Goal: Transaction & Acquisition: Purchase product/service

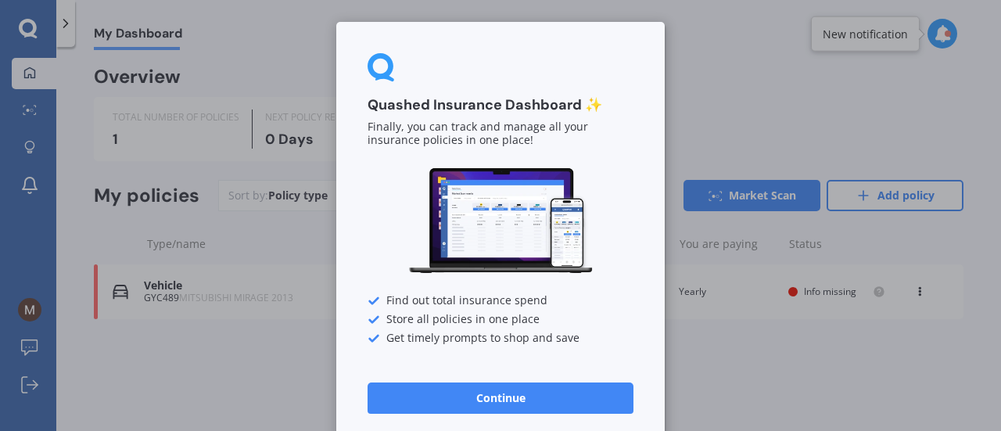
scroll to position [13, 0]
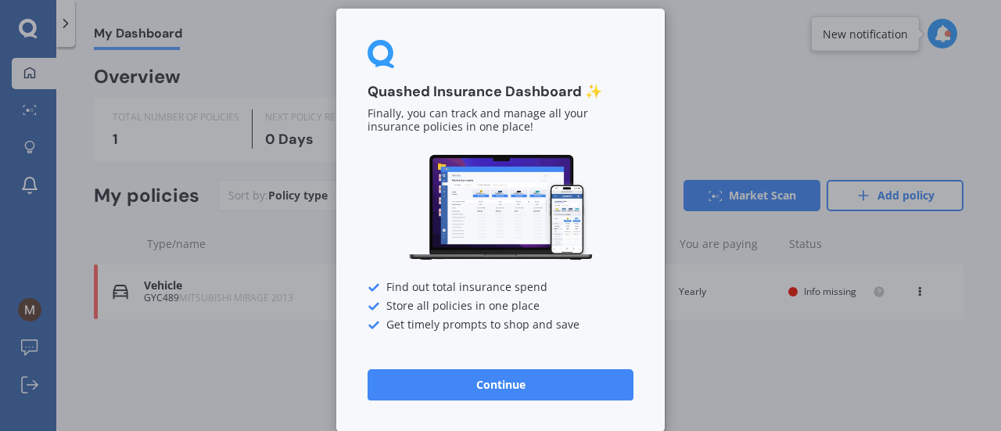
click at [500, 376] on button "Continue" at bounding box center [501, 384] width 266 height 31
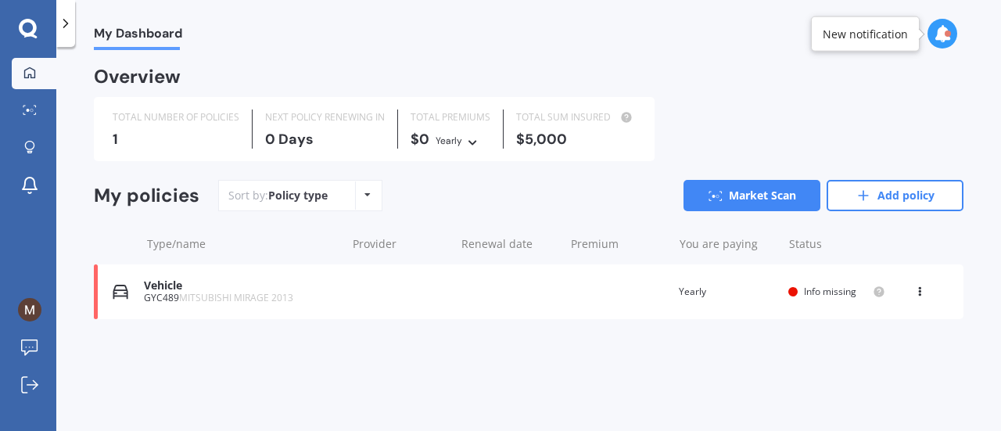
click at [924, 291] on icon at bounding box center [919, 288] width 11 height 9
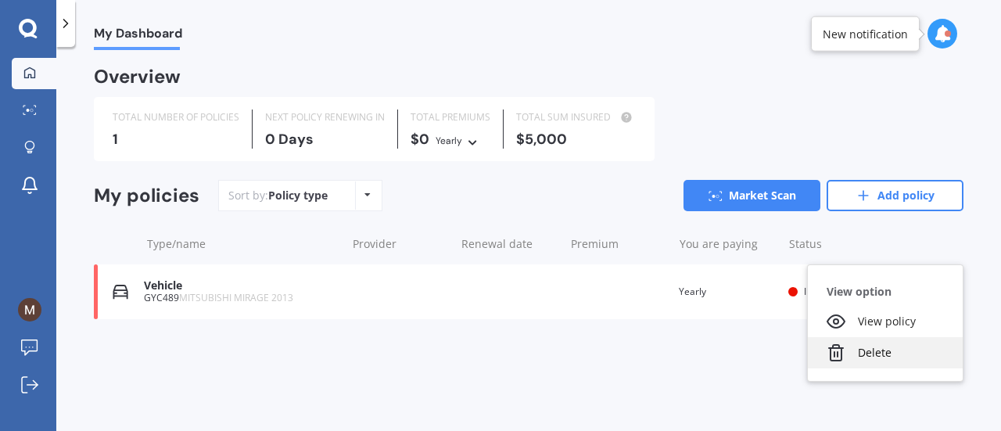
click at [887, 343] on div "Delete" at bounding box center [885, 352] width 155 height 31
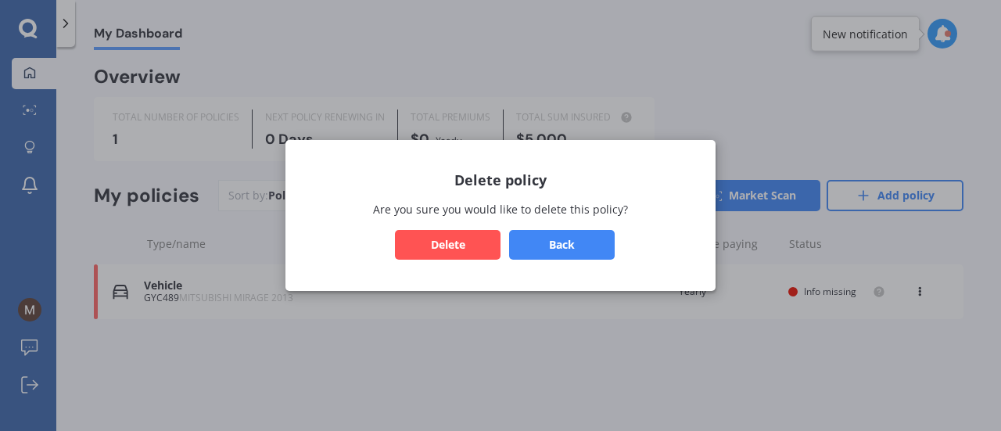
click at [435, 249] on button "Delete" at bounding box center [448, 245] width 106 height 30
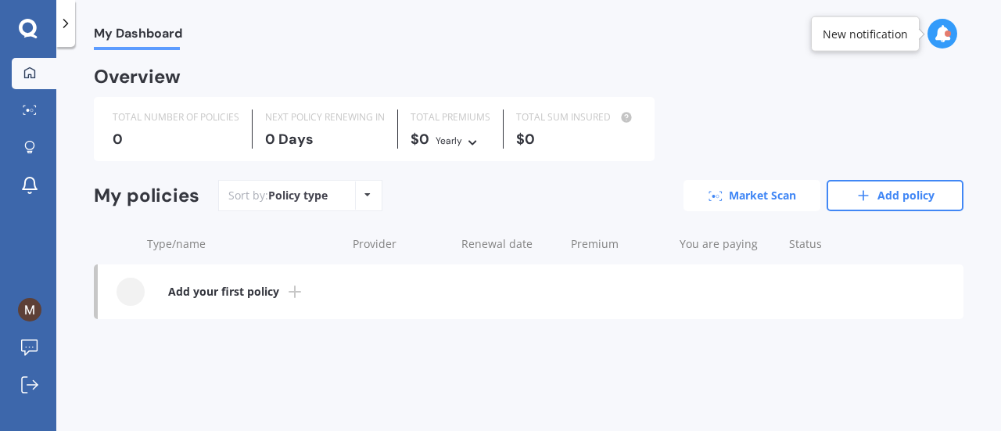
click at [757, 194] on link "Market Scan" at bounding box center [751, 195] width 137 height 31
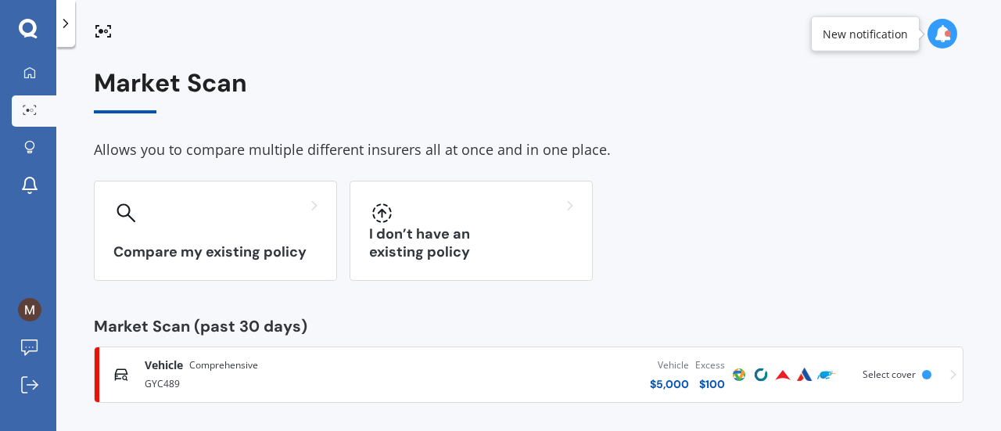
scroll to position [6, 0]
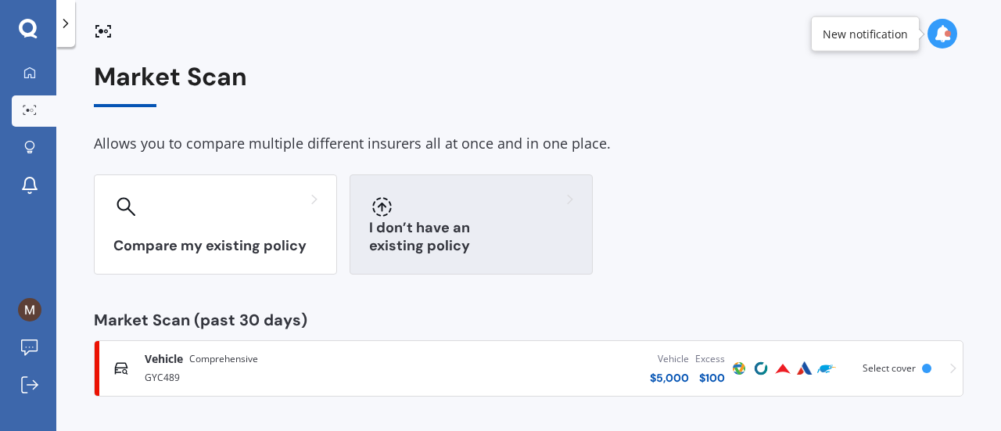
click at [515, 206] on div at bounding box center [471, 206] width 204 height 25
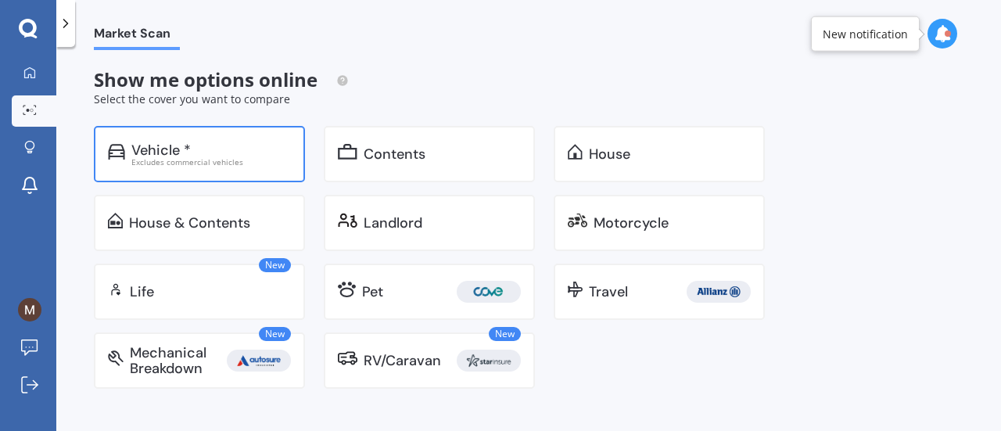
click at [241, 138] on div "Vehicle * Excludes commercial vehicles" at bounding box center [199, 154] width 211 height 56
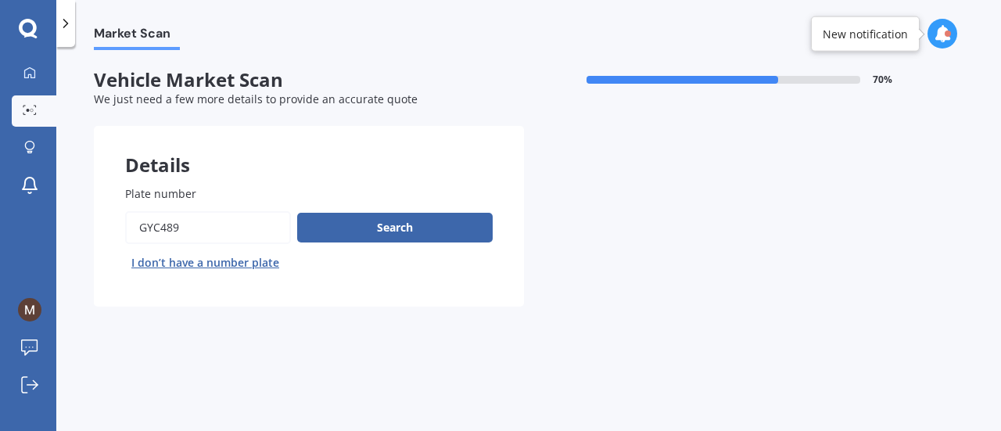
drag, startPoint x: 201, startPoint y: 232, endPoint x: 84, endPoint y: 221, distance: 117.1
click at [84, 221] on div "Market Scan Vehicle Market Scan 70 % We just need a few more details to provide…" at bounding box center [528, 242] width 945 height 384
type input "JMH306"
click at [466, 223] on button "Search" at bounding box center [394, 228] width 195 height 30
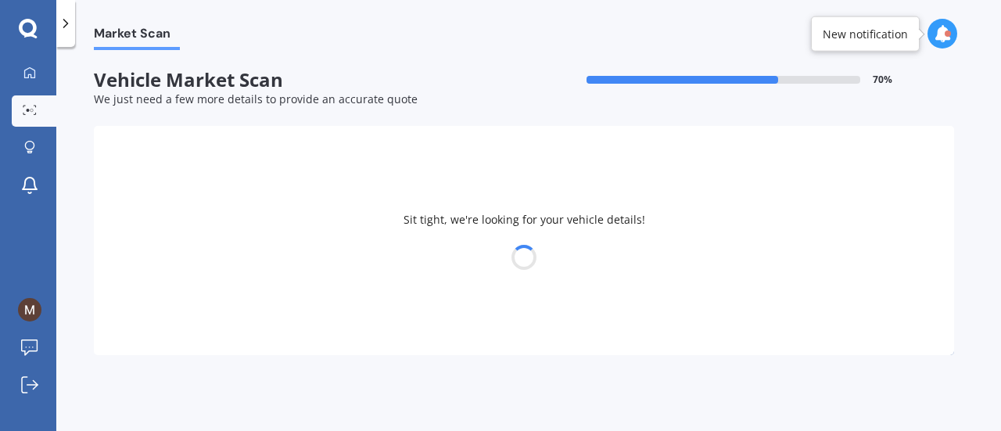
select select "VOLKSWAGEN"
select select "POLO"
select select "15"
select select "08"
select select "1997"
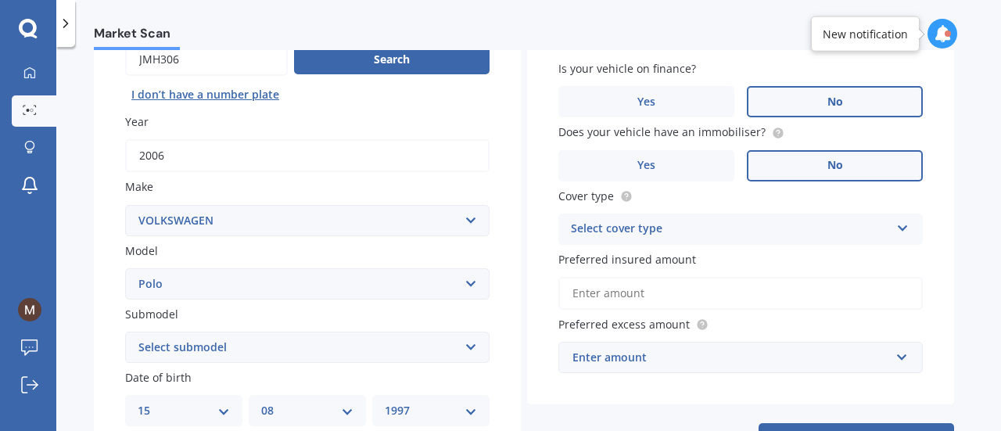
scroll to position [194, 0]
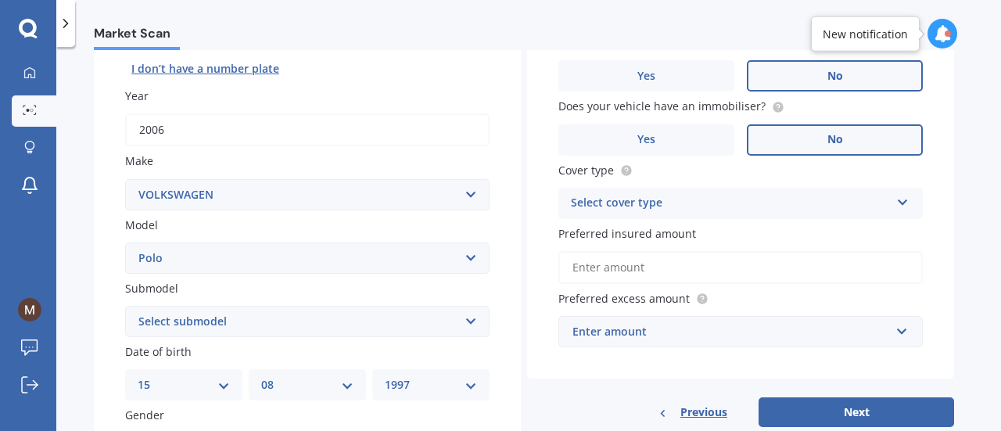
click at [744, 213] on div "Select cover type Comprehensive Third Party, Fire & Theft Third Party" at bounding box center [740, 203] width 364 height 31
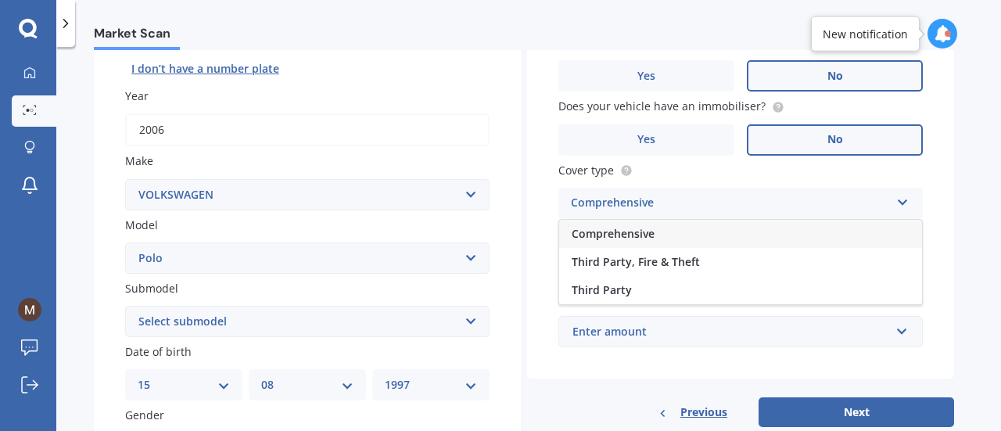
click at [663, 240] on div "Comprehensive" at bounding box center [740, 234] width 363 height 28
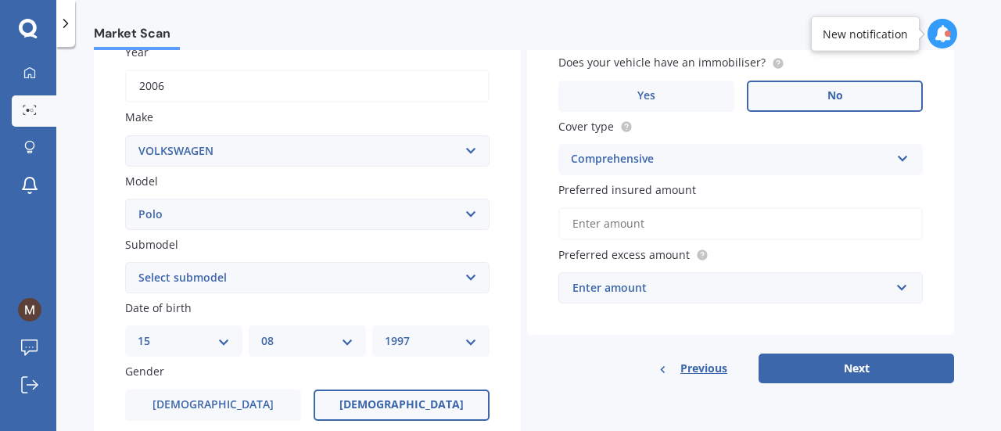
scroll to position [238, 0]
click at [792, 359] on button "Next" at bounding box center [856, 368] width 195 height 30
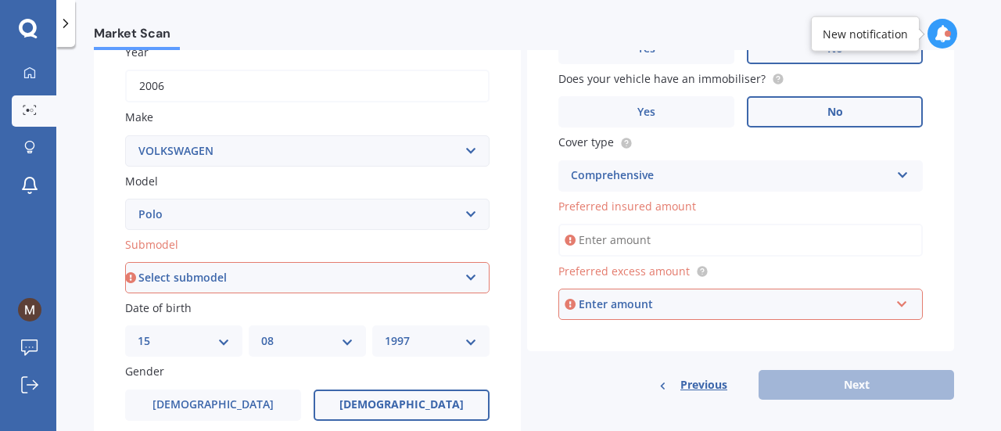
click at [408, 285] on select "Select submodel (All other) 1.2L tsi 1.4 1.4 TDI Blue Motion 1.4 Diesel Cross P…" at bounding box center [307, 277] width 364 height 31
click at [235, 279] on select "Select submodel (All other) 1.2L tsi 1.4 1.4 TDI Blue Motion 1.4 Diesel Cross P…" at bounding box center [307, 277] width 364 height 31
select select "1.4"
click at [125, 263] on select "Select submodel (All other) 1.2L tsi 1.4 1.4 TDI Blue Motion 1.4 Diesel Cross P…" at bounding box center [307, 277] width 364 height 31
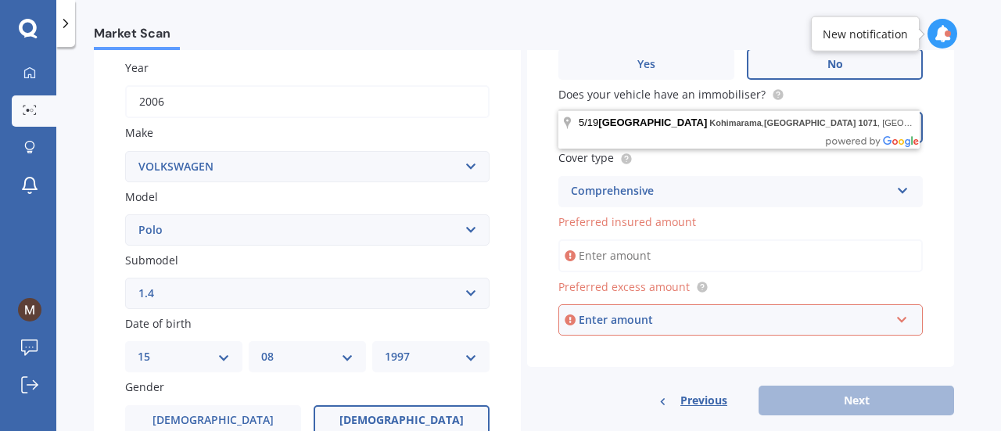
scroll to position [224, 0]
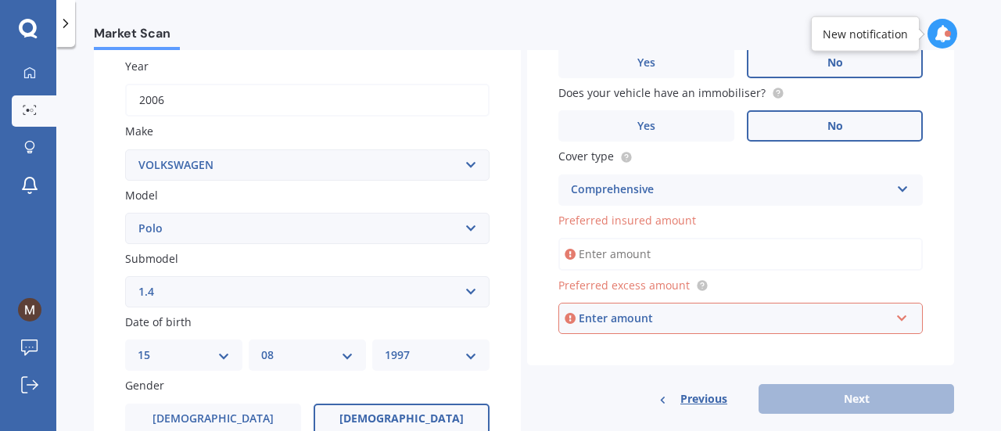
click at [681, 259] on input "Preferred insured amount" at bounding box center [740, 254] width 364 height 33
click at [680, 312] on div "Enter amount" at bounding box center [734, 318] width 311 height 17
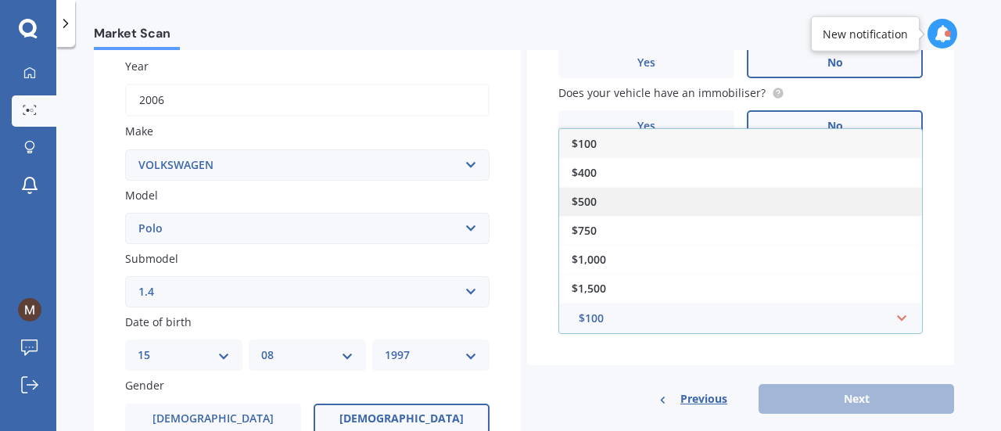
click at [665, 198] on div "$500" at bounding box center [740, 201] width 363 height 29
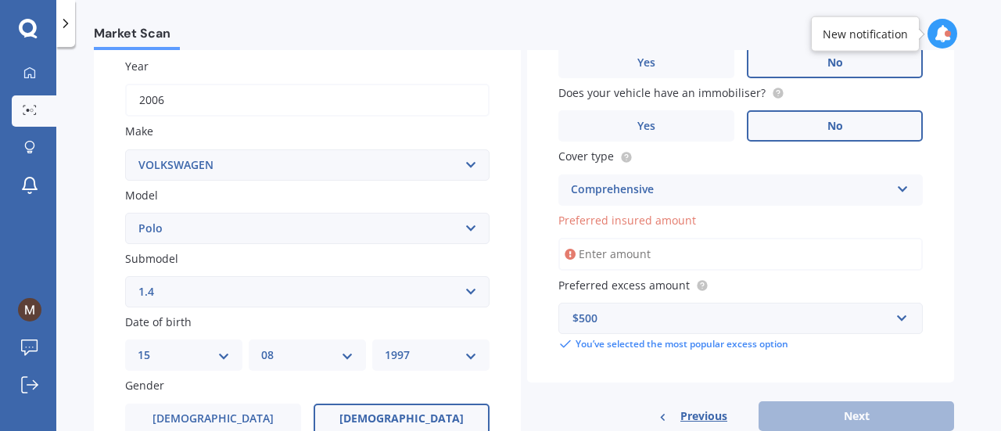
click at [646, 259] on input "Preferred insured amount" at bounding box center [740, 254] width 364 height 33
type input "$0"
click at [837, 390] on div "Vehicle is parked at [STREET_ADDRESS] Enter address manually Select a match fro…" at bounding box center [740, 166] width 427 height 529
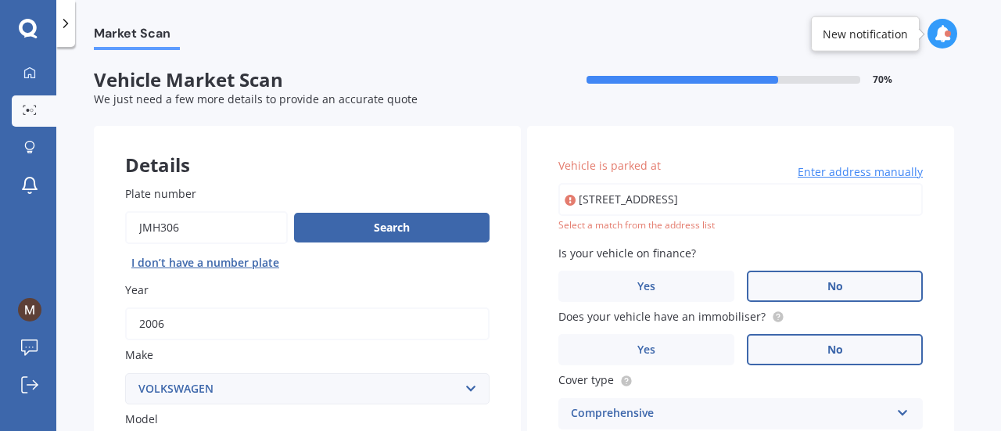
scroll to position [1, 0]
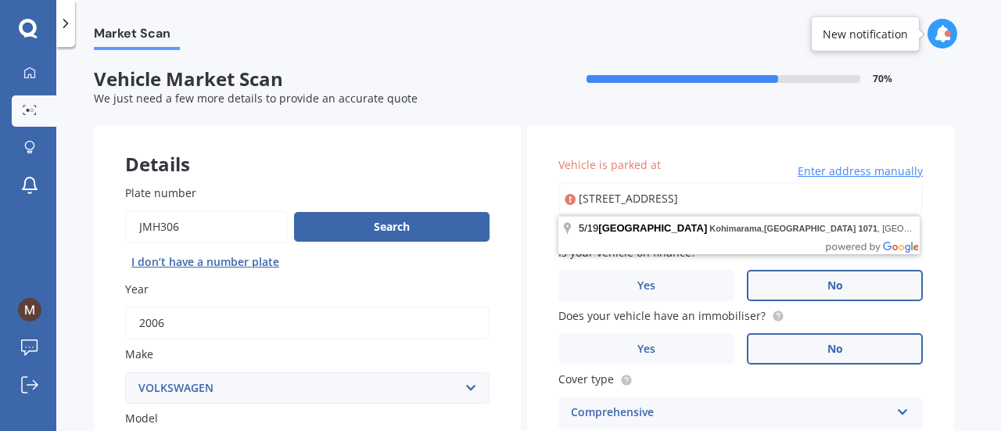
click at [769, 209] on input "[STREET_ADDRESS]" at bounding box center [740, 198] width 364 height 33
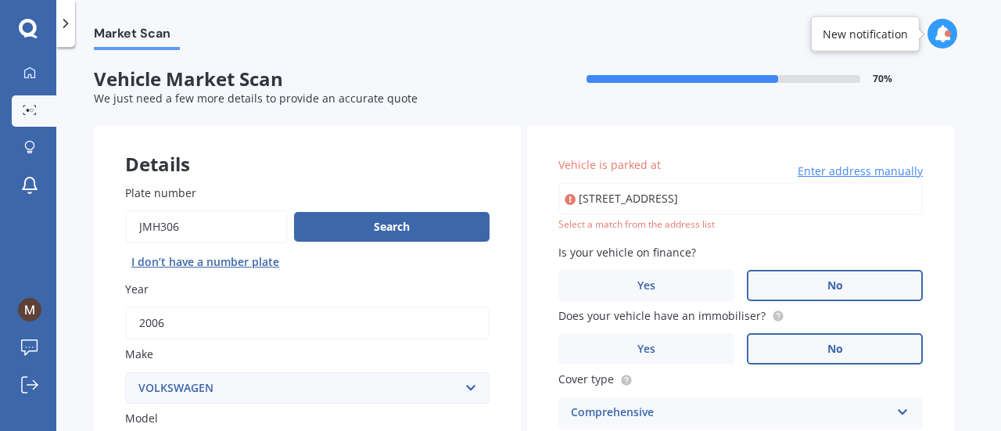
type input "[STREET_ADDRESS]"
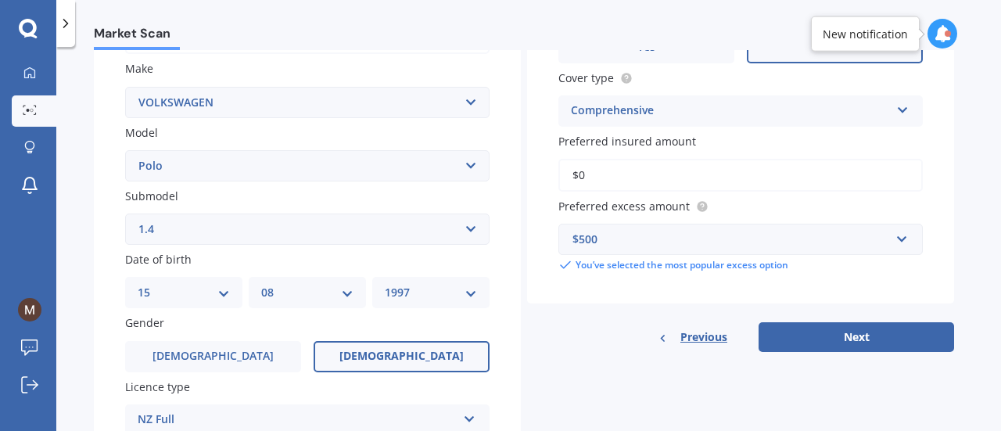
scroll to position [286, 0]
click at [823, 350] on button "Next" at bounding box center [856, 337] width 195 height 30
select select "15"
select select "08"
select select "1997"
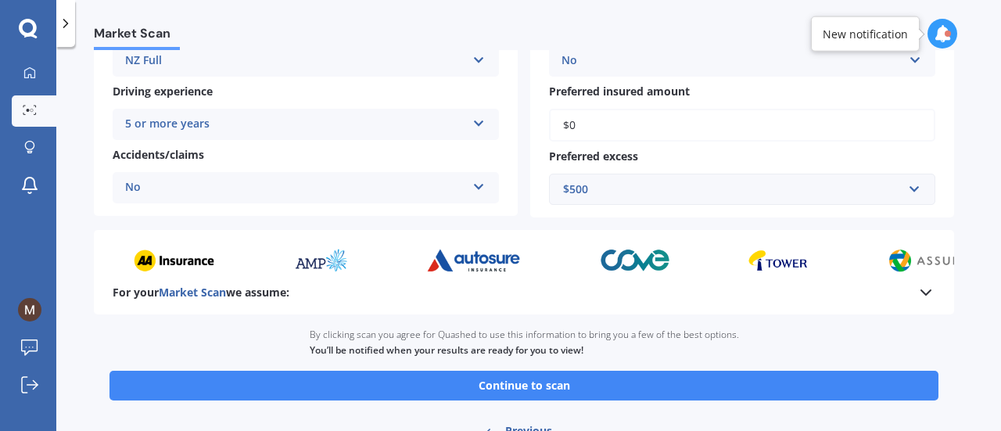
scroll to position [310, 0]
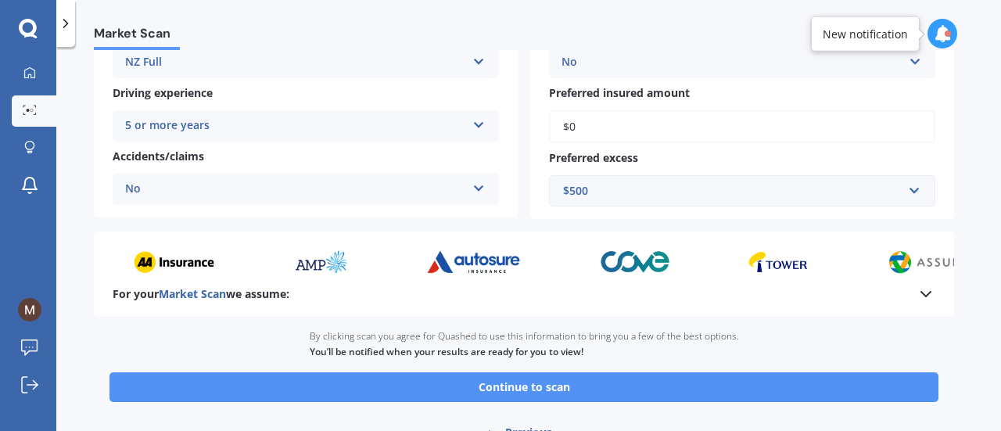
click at [715, 390] on button "Continue to scan" at bounding box center [523, 387] width 829 height 30
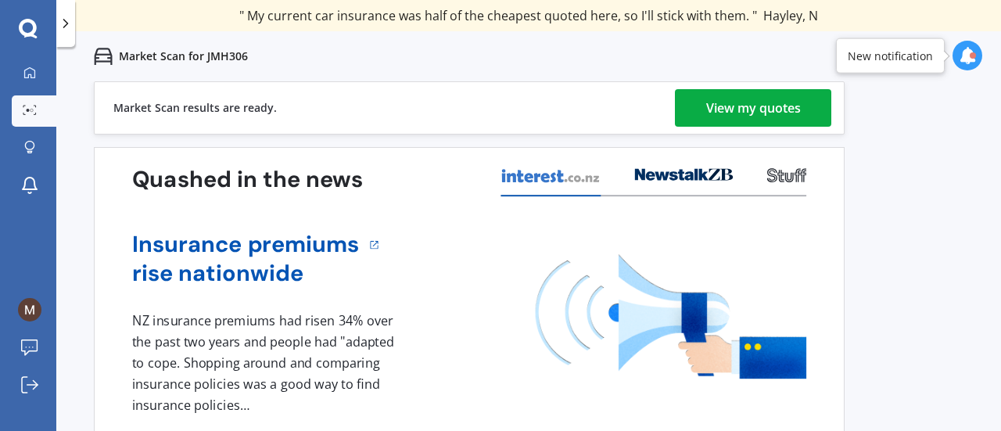
click at [790, 121] on div "View my quotes" at bounding box center [753, 108] width 95 height 38
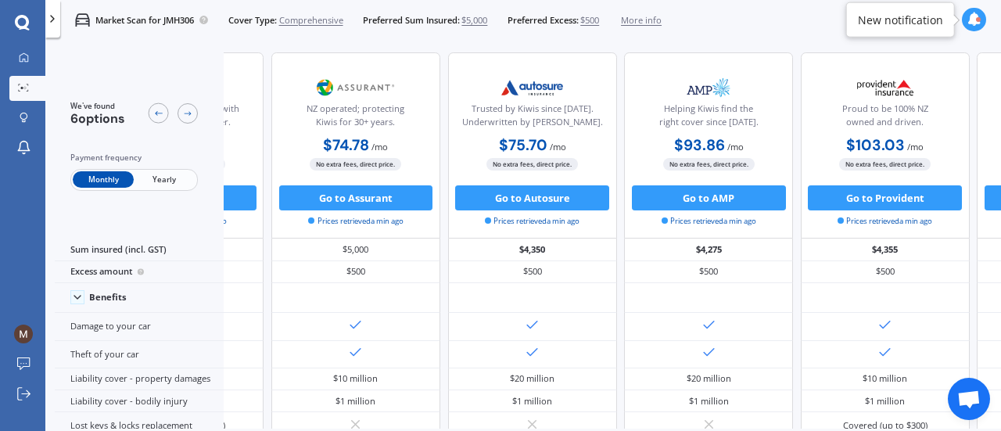
scroll to position [0, 162]
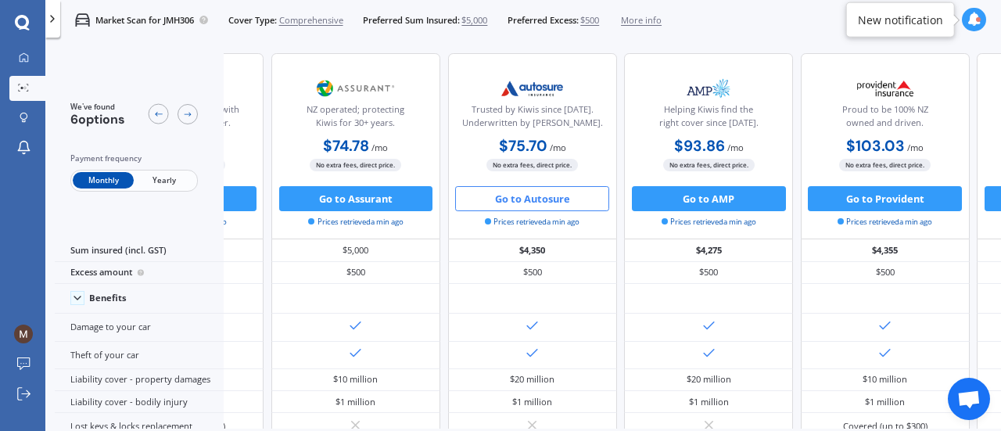
click at [563, 197] on button "Go to Autosure" at bounding box center [532, 198] width 154 height 25
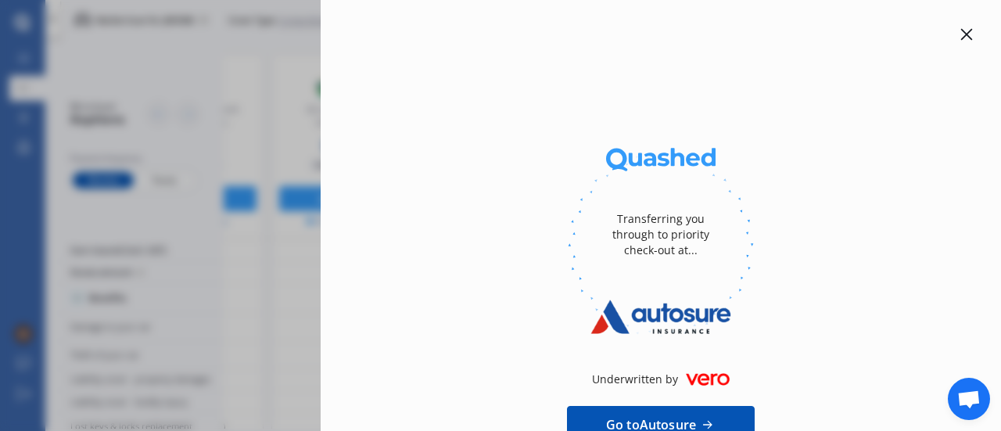
click at [962, 35] on icon at bounding box center [966, 34] width 13 height 13
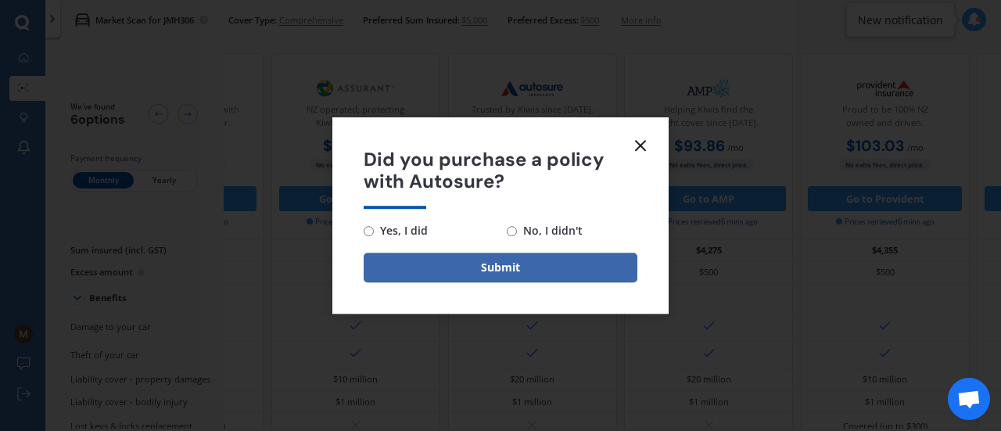
click at [630, 142] on form "Did you purchase a policy with Autosure? Yes, I did No, I didn't Submit" at bounding box center [500, 215] width 336 height 197
click at [638, 143] on line at bounding box center [640, 145] width 9 height 9
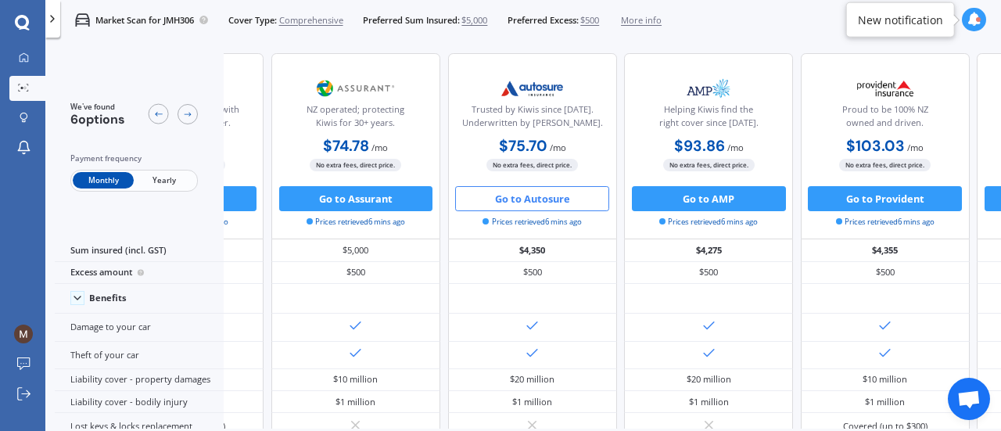
click at [639, 21] on span "More info" at bounding box center [641, 20] width 41 height 13
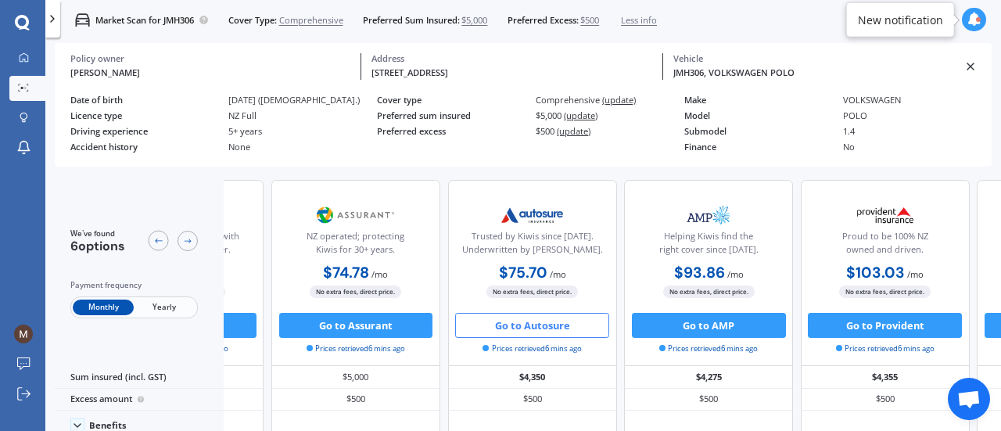
click at [816, 68] on div "JMH306, VOLKSWAGEN POLO" at bounding box center [813, 72] width 281 height 13
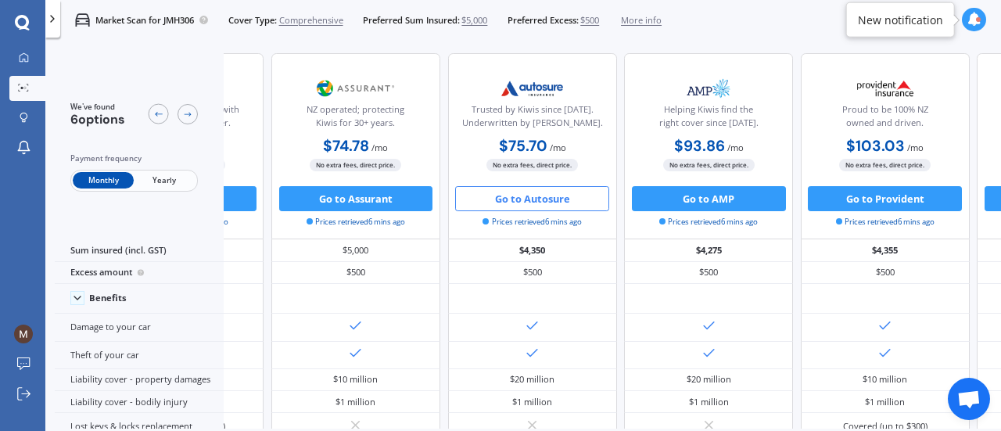
click at [126, 16] on p "Market Scan for JMH306" at bounding box center [144, 20] width 99 height 13
click at [643, 18] on span "More info" at bounding box center [641, 20] width 41 height 13
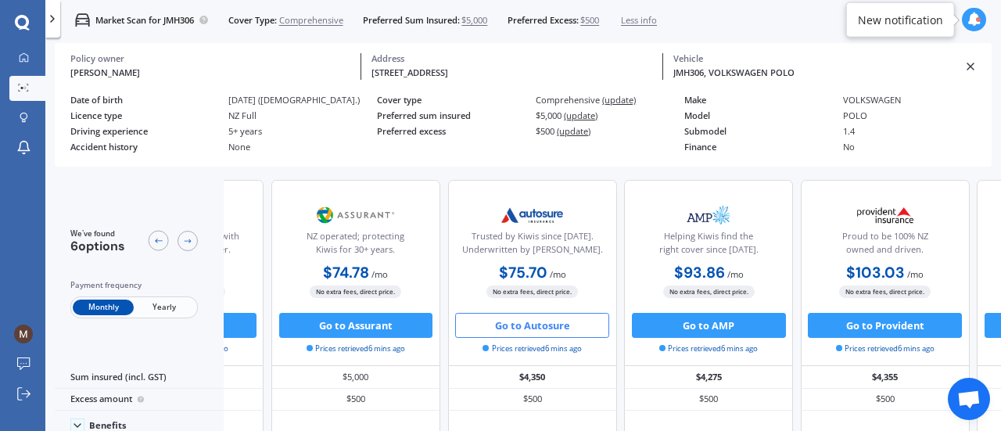
click at [851, 133] on div "1.4" at bounding box center [917, 131] width 149 height 10
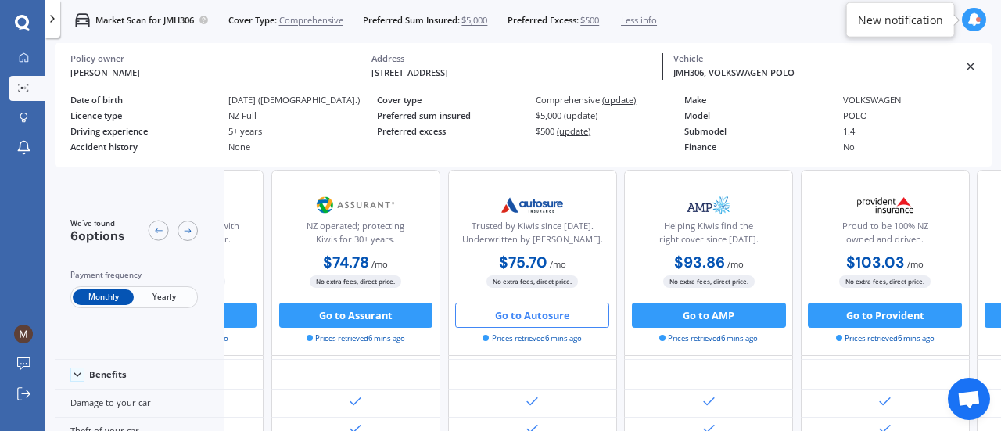
scroll to position [378, 162]
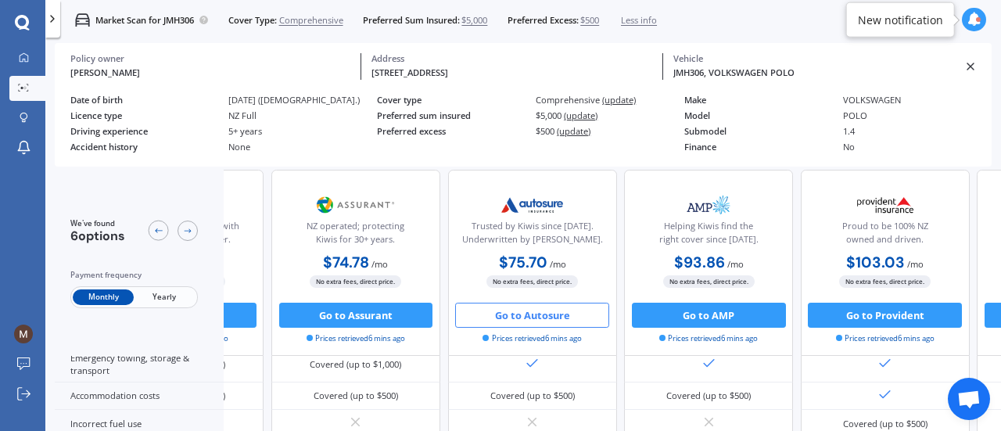
click at [968, 59] on div "[PERSON_NAME] Policy owner [STREET_ADDRESS] Address JMH306, VOLKSWAGEN POLO Veh…" at bounding box center [523, 66] width 906 height 47
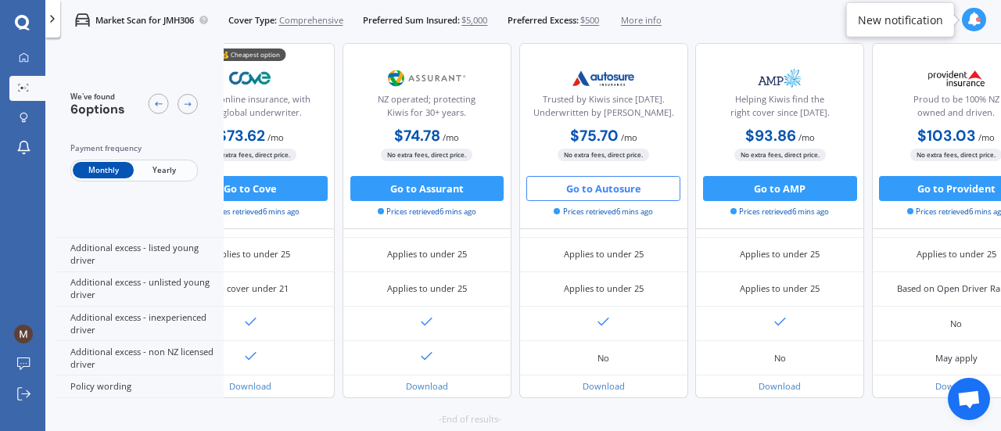
scroll to position [785, 72]
